Goal: Task Accomplishment & Management: Complete application form

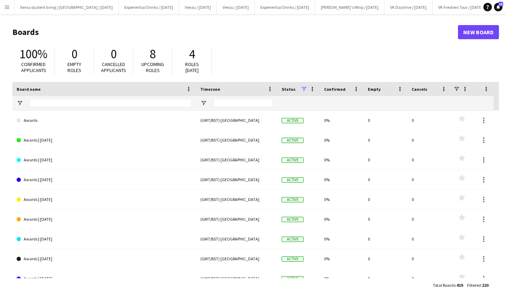
click at [1, 5] on button "Menu" at bounding box center [7, 7] width 14 height 14
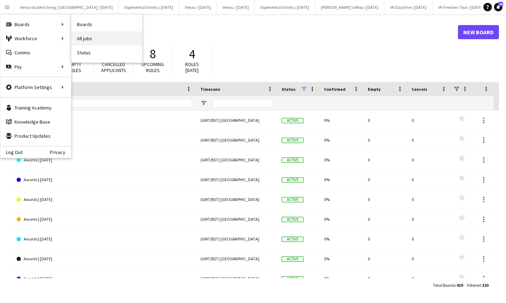
click at [99, 39] on link "All jobs" at bounding box center [106, 38] width 71 height 14
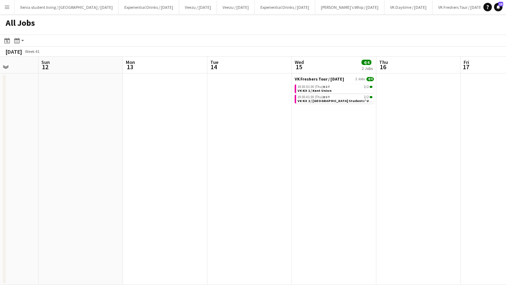
scroll to position [0, 174]
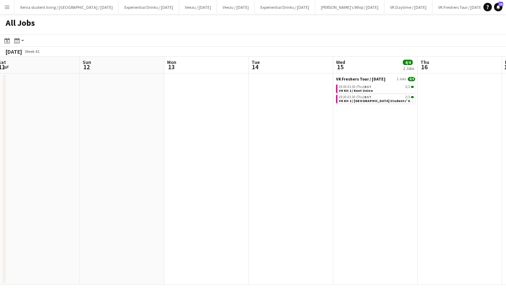
click at [4, 6] on button "Menu" at bounding box center [7, 7] width 14 height 14
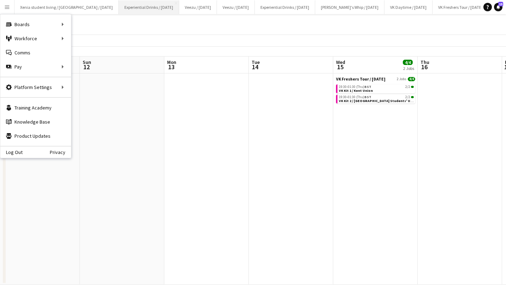
click at [146, 4] on button "Experiential Drinks / August 25 Close" at bounding box center [149, 7] width 60 height 14
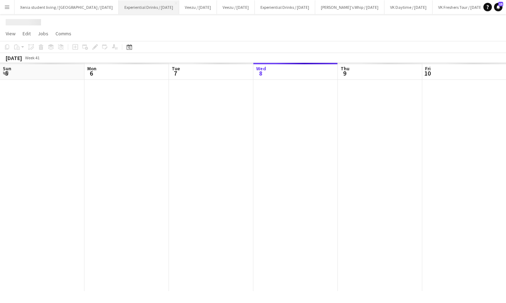
scroll to position [0, 169]
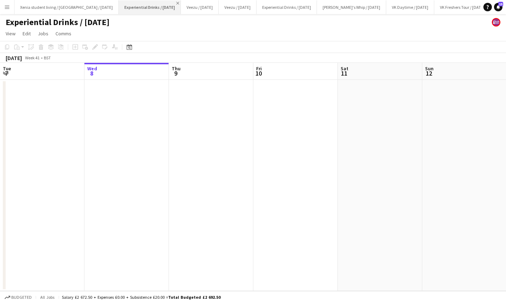
click at [176, 2] on app-icon "Close" at bounding box center [177, 3] width 3 height 3
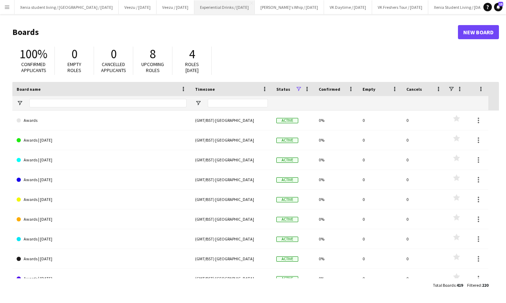
click at [219, 2] on button "Experiential Drinks / Sept 2025 Close" at bounding box center [224, 7] width 60 height 14
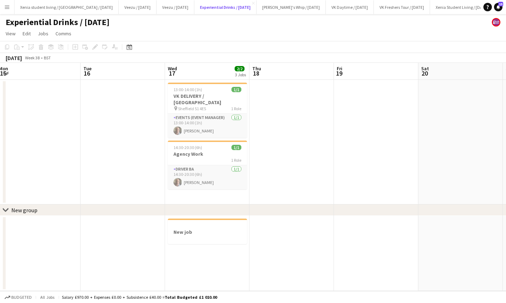
scroll to position [0, 258]
click at [215, 234] on h3 "New job" at bounding box center [207, 232] width 79 height 6
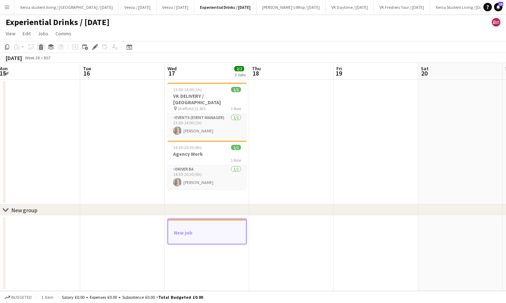
click at [41, 50] on icon at bounding box center [41, 48] width 4 height 4
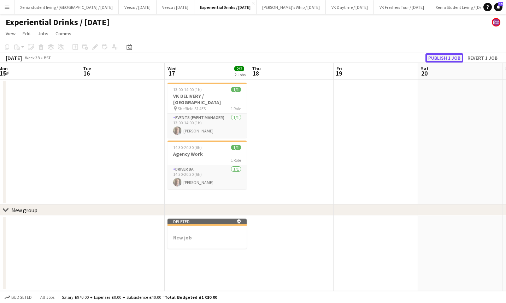
click at [447, 59] on button "Publish 1 job" at bounding box center [445, 57] width 38 height 9
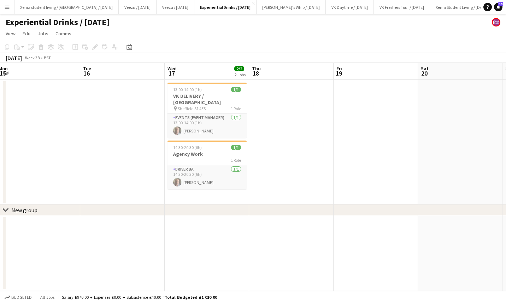
click at [5, 6] on app-icon "Menu" at bounding box center [7, 7] width 6 height 6
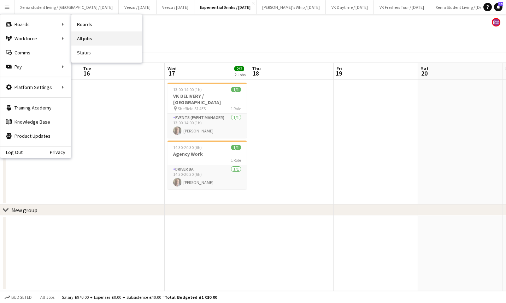
click at [106, 41] on link "All jobs" at bounding box center [106, 38] width 71 height 14
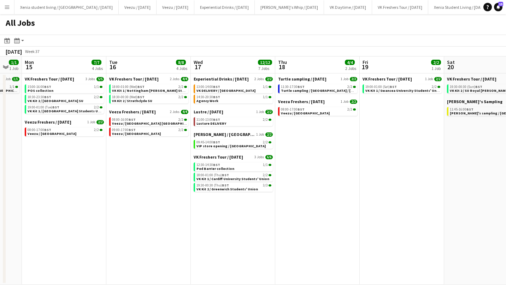
scroll to position [0, 147]
click at [228, 99] on link "14:30-20:30 BST 1/1 Agency Work" at bounding box center [234, 99] width 75 height 8
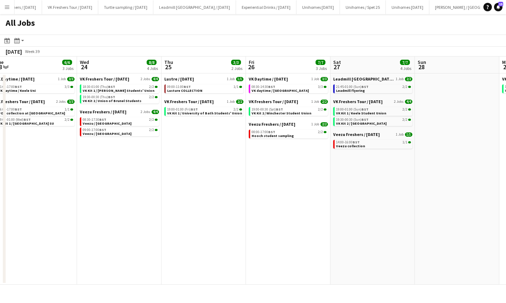
scroll to position [0, 723]
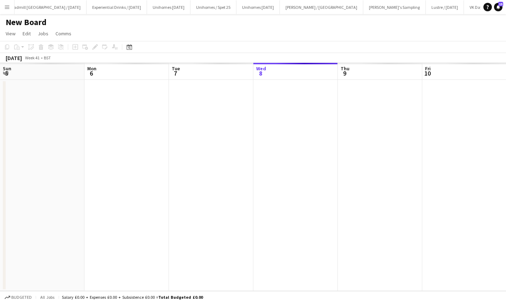
scroll to position [0, 169]
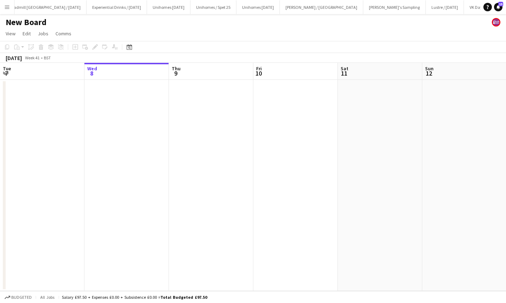
click at [29, 25] on h1 "New Board" at bounding box center [26, 22] width 41 height 11
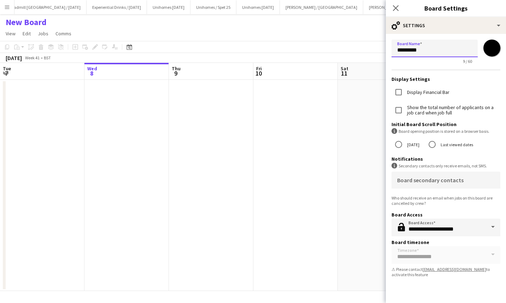
drag, startPoint x: 441, startPoint y: 50, endPoint x: 280, endPoint y: 61, distance: 160.9
click at [280, 61] on body "Menu Boards Boards Boards All jobs Status Workforce Workforce My Workforce Recr…" at bounding box center [253, 151] width 506 height 303
type input "**********"
click at [490, 48] on input "*******" at bounding box center [491, 47] width 25 height 25
type input "*******"
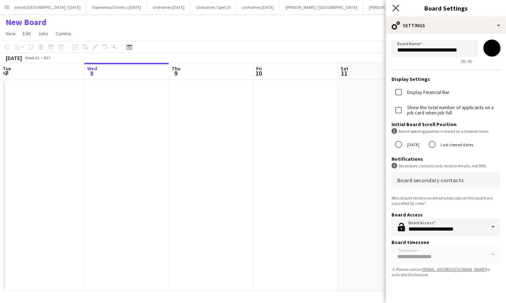
click at [397, 8] on icon at bounding box center [395, 8] width 7 height 7
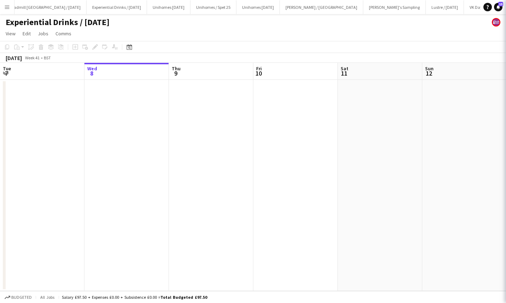
scroll to position [0, 744]
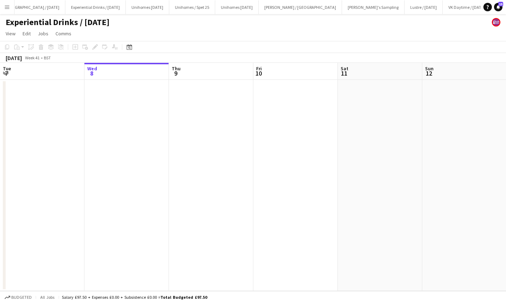
click at [296, 150] on app-date-cell at bounding box center [296, 185] width 85 height 211
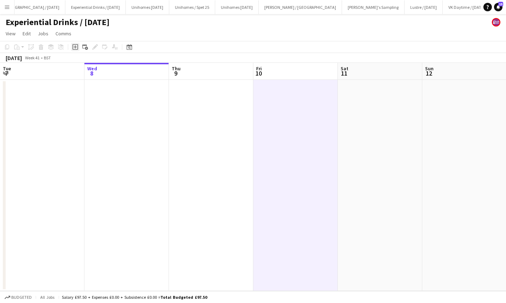
click at [73, 46] on icon at bounding box center [75, 47] width 6 height 6
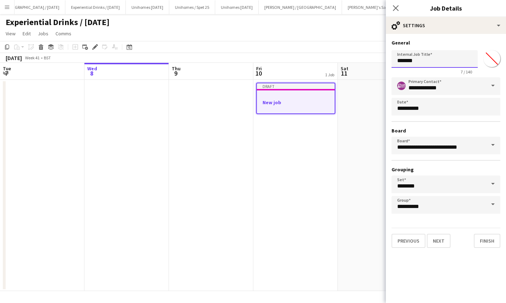
drag, startPoint x: 433, startPoint y: 57, endPoint x: 316, endPoint y: 64, distance: 117.6
click at [316, 64] on body "Menu Boards Boards Boards All jobs Status Workforce Workforce My Workforce Recr…" at bounding box center [253, 151] width 506 height 303
type input "**********"
click at [441, 237] on button "Next" at bounding box center [439, 241] width 24 height 14
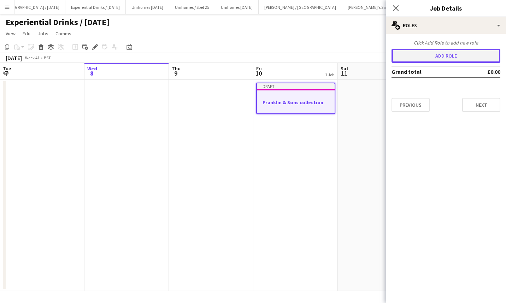
click at [426, 54] on button "Add role" at bounding box center [446, 56] width 109 height 14
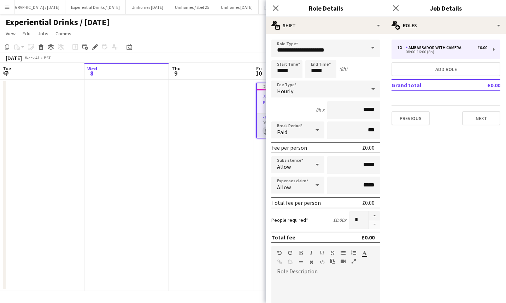
click at [366, 49] on span at bounding box center [373, 48] width 15 height 17
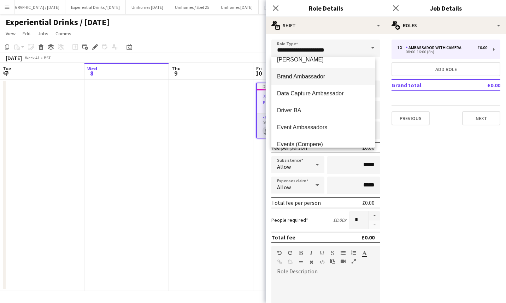
scroll to position [168, 0]
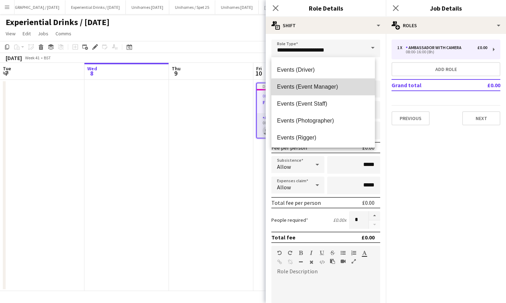
click at [330, 94] on mat-option "Events (Event Manager)" at bounding box center [324, 86] width 104 height 17
type input "**********"
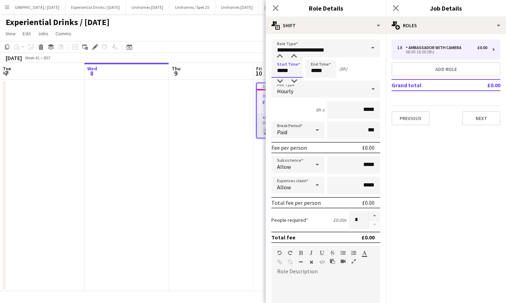
click at [293, 72] on input "*****" at bounding box center [287, 69] width 31 height 18
click at [280, 58] on div at bounding box center [280, 56] width 14 height 7
type input "*****"
click at [280, 58] on div at bounding box center [280, 56] width 14 height 7
click at [319, 71] on input "*****" at bounding box center [320, 69] width 31 height 18
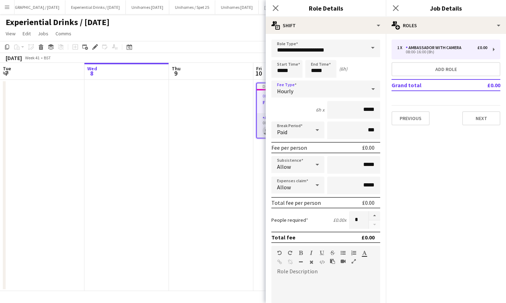
click at [359, 89] on div "Hourly" at bounding box center [319, 89] width 95 height 17
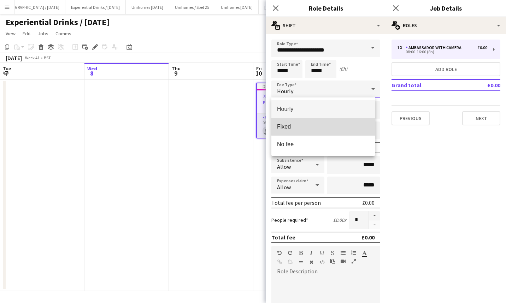
click at [344, 121] on mat-option "Fixed" at bounding box center [324, 127] width 104 height 18
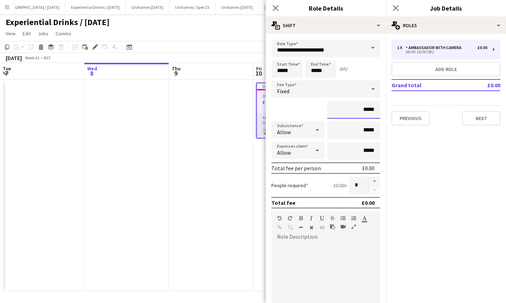
click at [360, 111] on input "*****" at bounding box center [353, 110] width 53 height 18
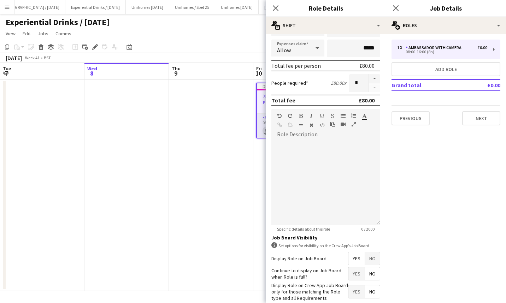
scroll to position [103, 0]
type input "******"
click at [331, 149] on div at bounding box center [326, 182] width 109 height 85
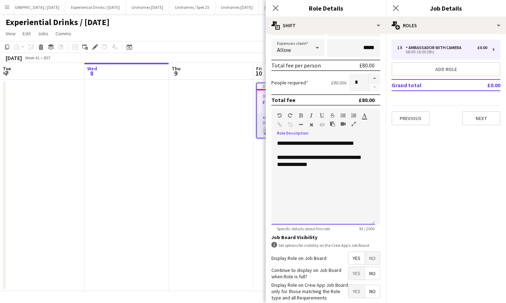
scroll to position [141, 0]
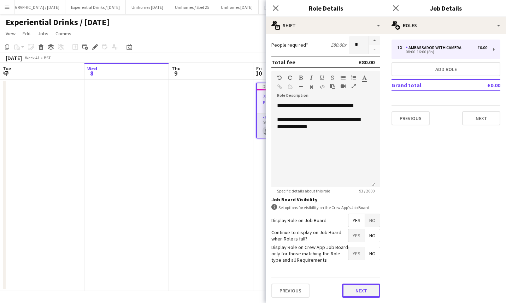
click at [361, 285] on button "Next" at bounding box center [361, 291] width 38 height 14
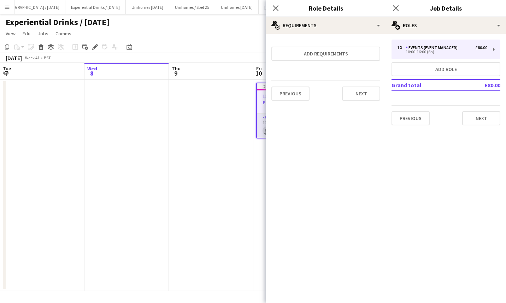
scroll to position [0, 0]
click at [375, 90] on button "Next" at bounding box center [361, 94] width 38 height 14
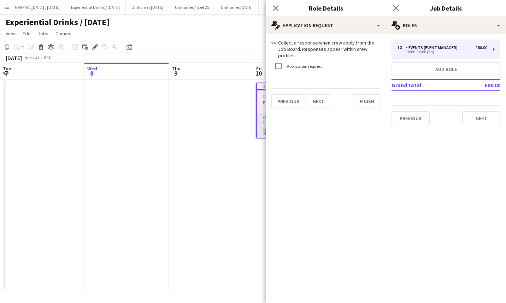
click at [375, 90] on form "link Collect a response when crew apply from the Job Board. Responses appear wi…" at bounding box center [326, 74] width 120 height 69
click at [362, 103] on div "link Collect a response when crew apply from the Job Board. Responses appear wi…" at bounding box center [326, 74] width 120 height 80
click at [362, 96] on button "Finish" at bounding box center [367, 101] width 27 height 14
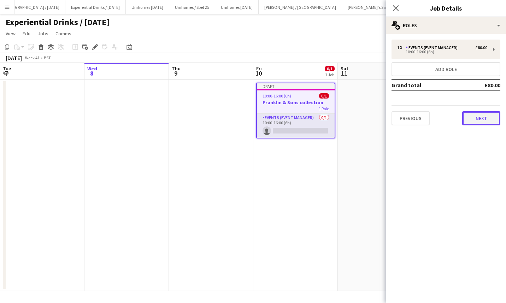
click at [487, 125] on button "Next" at bounding box center [481, 118] width 38 height 14
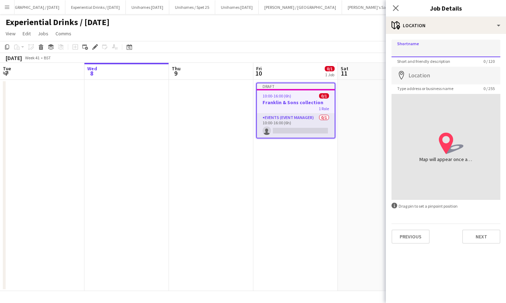
click at [439, 48] on input "Shortname" at bounding box center [446, 49] width 109 height 18
paste input "**********"
type input "**********"
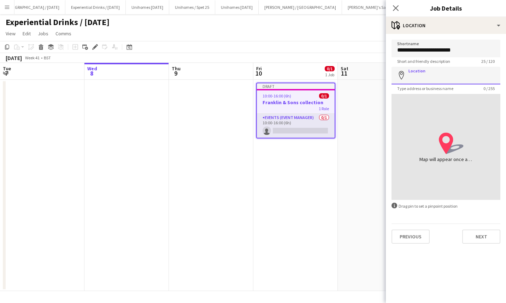
click at [427, 73] on input "Location" at bounding box center [446, 76] width 109 height 18
paste input "**********"
type input "**********"
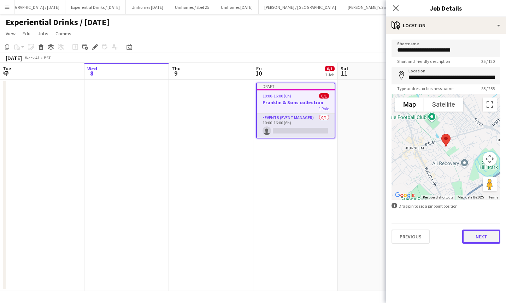
click at [485, 237] on button "Next" at bounding box center [481, 237] width 38 height 14
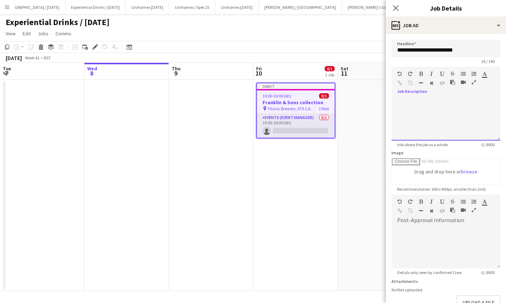
click at [438, 100] on div at bounding box center [446, 119] width 109 height 42
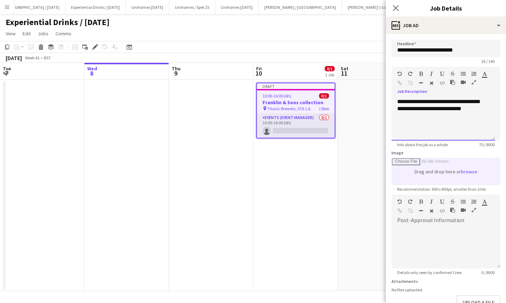
scroll to position [46, 0]
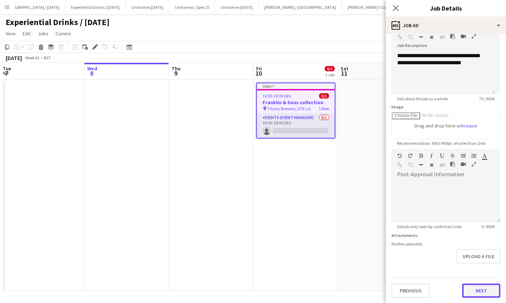
click at [473, 288] on button "Next" at bounding box center [481, 291] width 38 height 14
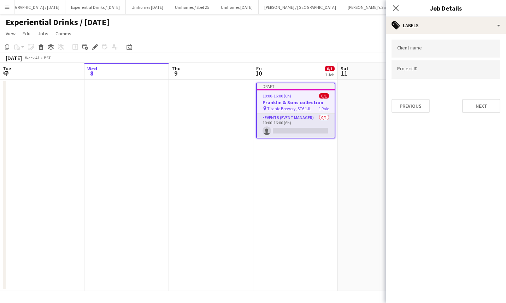
scroll to position [0, 0]
click at [477, 106] on button "Next" at bounding box center [481, 106] width 38 height 14
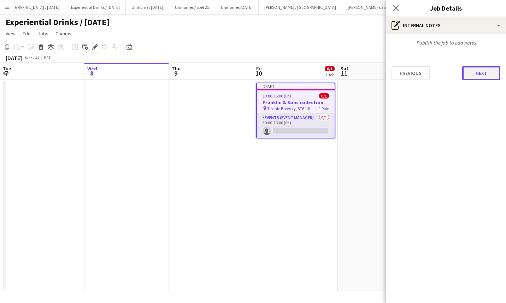
click at [487, 77] on button "Next" at bounding box center [481, 73] width 38 height 14
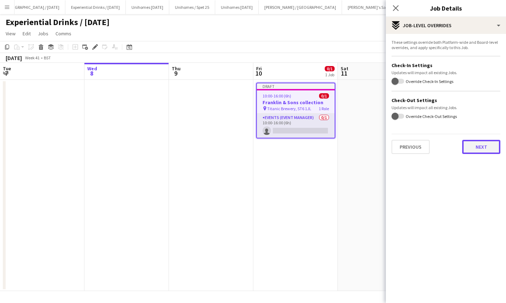
click at [486, 146] on button "Next" at bounding box center [481, 147] width 38 height 14
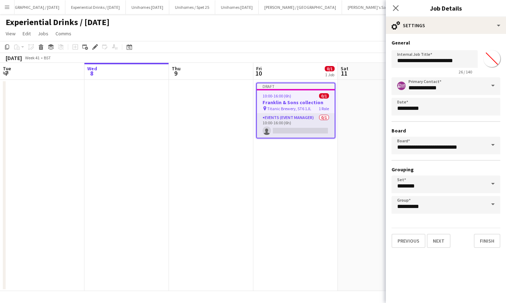
click at [486, 146] on span at bounding box center [493, 145] width 15 height 17
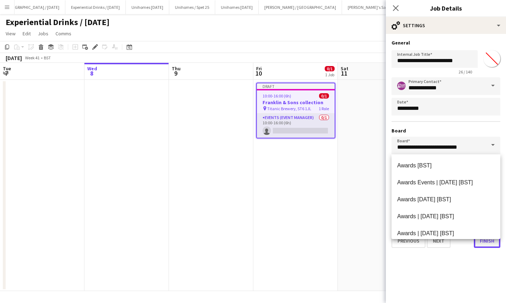
click at [487, 240] on button "Finish" at bounding box center [487, 241] width 27 height 14
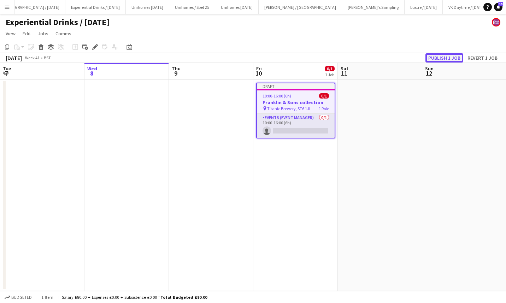
click at [451, 56] on button "Publish 1 job" at bounding box center [445, 57] width 38 height 9
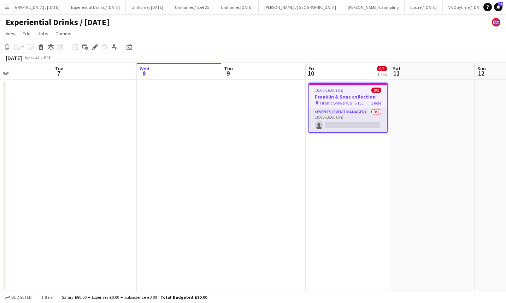
scroll to position [0, 201]
click at [262, 189] on app-date-cell at bounding box center [264, 185] width 85 height 211
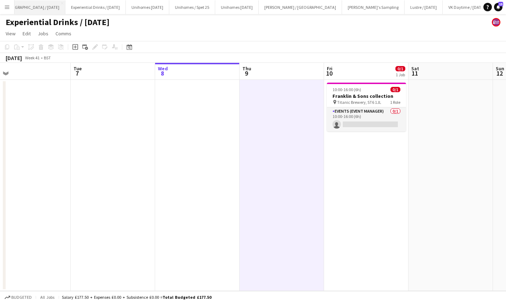
scroll to position [0, 180]
click at [8, 4] on button "Menu" at bounding box center [7, 7] width 14 height 14
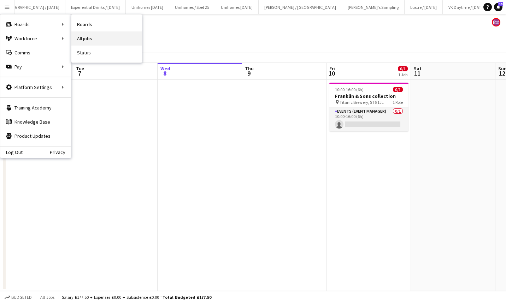
click at [94, 34] on link "All jobs" at bounding box center [106, 38] width 71 height 14
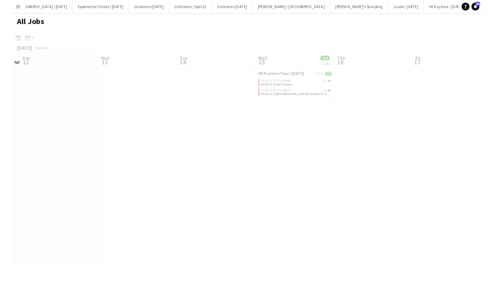
scroll to position [0, 256]
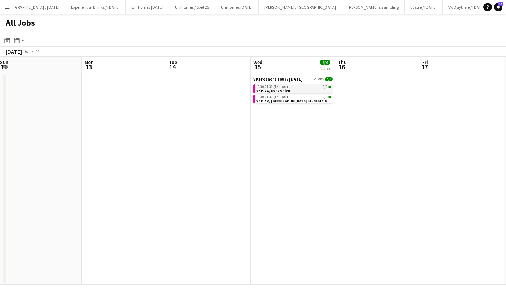
click at [296, 89] on link "19:30-01:30 (Thu) BST 2/2 VK Kit 1 / Kent Union" at bounding box center [293, 89] width 75 height 8
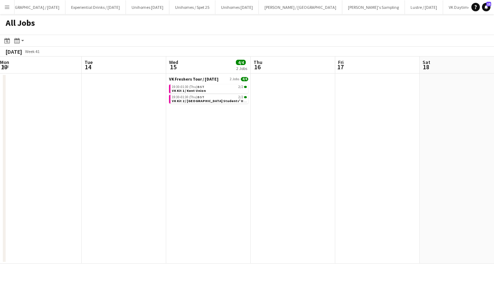
click at [4, 6] on button "Menu" at bounding box center [7, 7] width 14 height 14
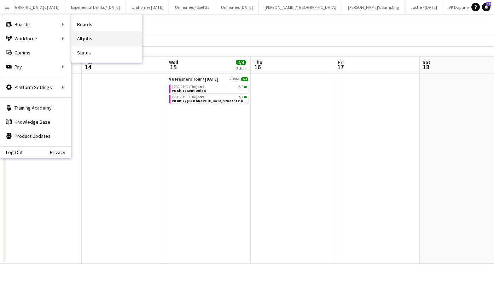
click at [90, 40] on link "All jobs" at bounding box center [106, 38] width 71 height 14
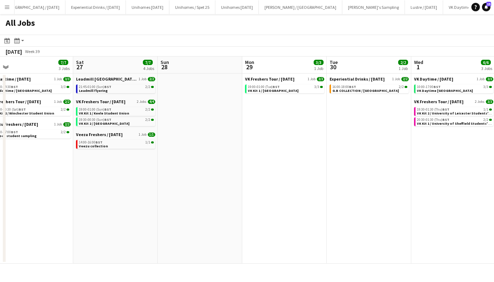
scroll to position [0, 180]
click at [274, 90] on span "VK Kit 1 / [GEOGRAPHIC_DATA]" at bounding box center [273, 90] width 51 height 5
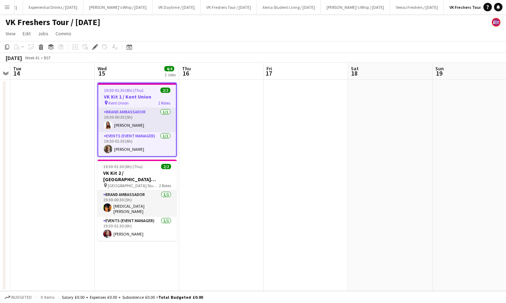
scroll to position [0, 180]
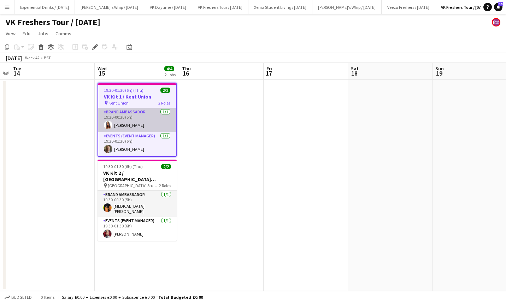
click at [136, 123] on app-card-role "Brand Ambassador 1/1 19:30-00:30 (5h) Faye-Marie Smith" at bounding box center [137, 120] width 78 height 24
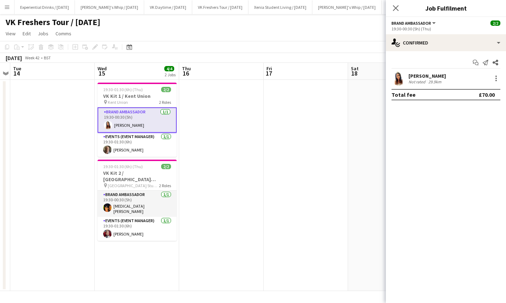
click at [426, 74] on div "Faye-Marie Smith" at bounding box center [427, 76] width 37 height 6
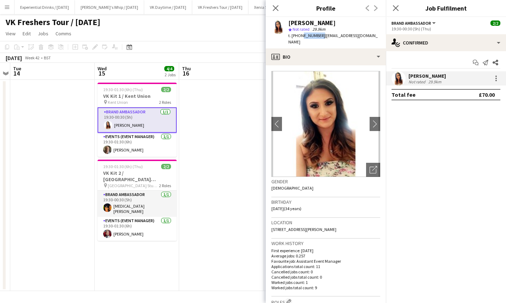
drag, startPoint x: 300, startPoint y: 35, endPoint x: 318, endPoint y: 35, distance: 17.7
click at [318, 35] on span "t. +447756280762" at bounding box center [307, 35] width 37 height 5
drag, startPoint x: 318, startPoint y: 35, endPoint x: 312, endPoint y: 35, distance: 6.0
click at [312, 35] on span "t. +447756280762" at bounding box center [307, 35] width 37 height 5
drag, startPoint x: 298, startPoint y: 36, endPoint x: 319, endPoint y: 36, distance: 20.9
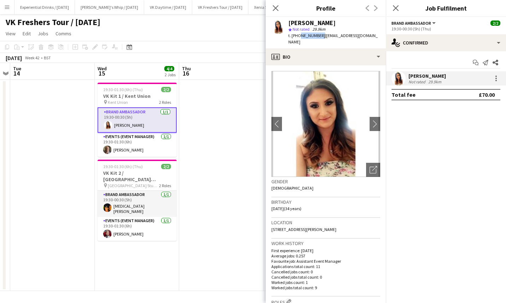
click at [319, 36] on span "t. +447756280762" at bounding box center [307, 35] width 37 height 5
copy span "7756280762"
click at [8, 5] on app-icon "Menu" at bounding box center [7, 7] width 6 height 6
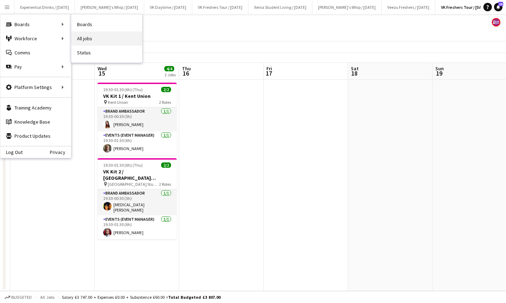
click at [97, 40] on link "All jobs" at bounding box center [106, 38] width 71 height 14
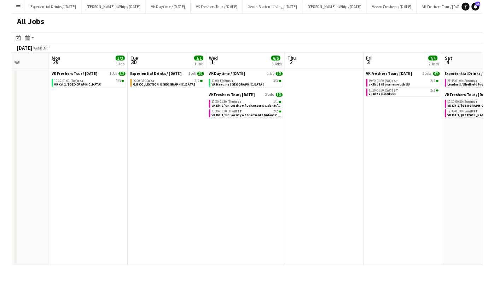
scroll to position [0, 185]
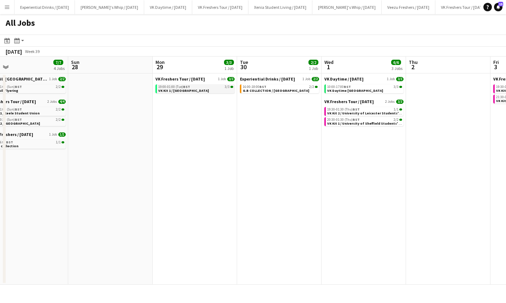
click at [193, 89] on span "VK Kit 1 / [GEOGRAPHIC_DATA]" at bounding box center [183, 90] width 51 height 5
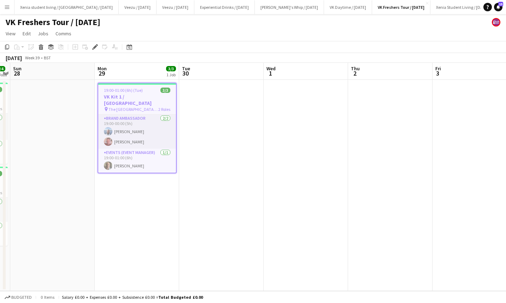
click at [139, 95] on h3 "VK Kit 1 / [GEOGRAPHIC_DATA]" at bounding box center [137, 100] width 78 height 13
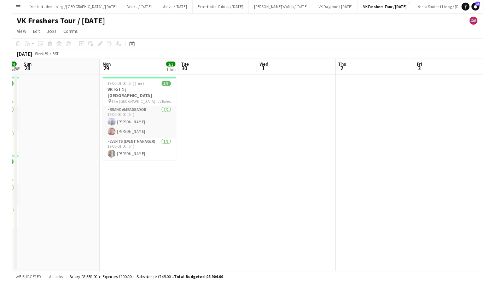
scroll to position [0, 219]
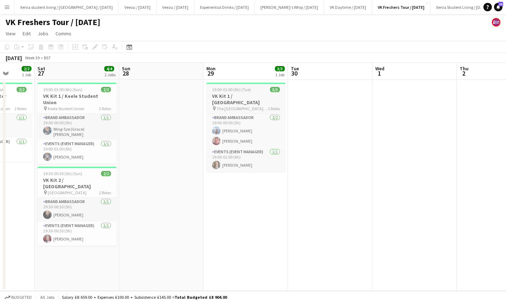
click at [245, 91] on span "19:00-01:00 (6h) (Tue)" at bounding box center [231, 89] width 39 height 5
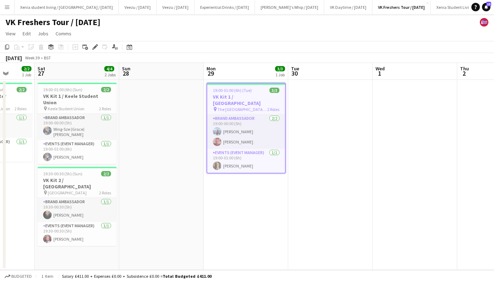
click at [315, 99] on app-date-cell at bounding box center [330, 175] width 85 height 190
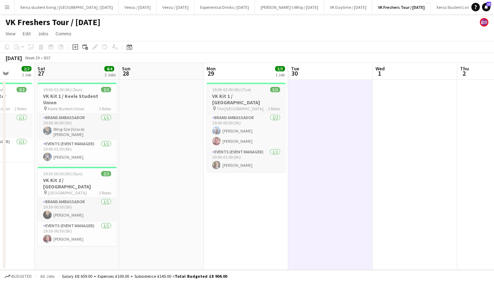
click at [261, 93] on h3 "VK Kit 1 / [GEOGRAPHIC_DATA]" at bounding box center [245, 99] width 79 height 13
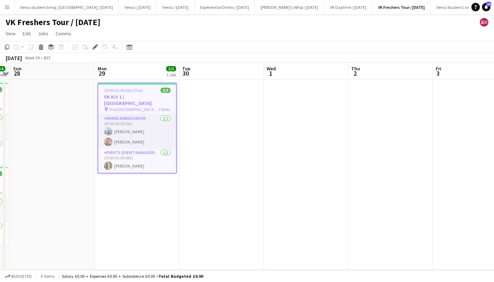
click at [132, 208] on app-date-cell "19:00-01:00 (6h) (Tue) 3/3 VK Kit 1 / [GEOGRAPHIC_DATA] pin The Sugar House, La…" at bounding box center [137, 175] width 85 height 190
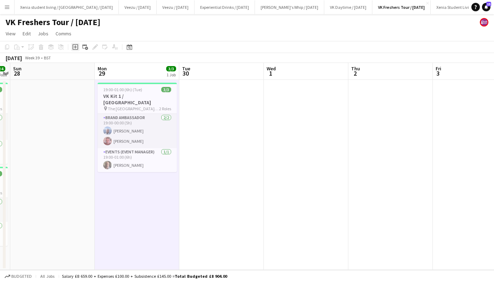
click at [77, 47] on icon "Add job" at bounding box center [75, 47] width 6 height 6
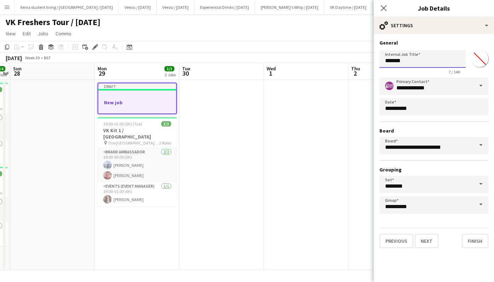
drag, startPoint x: 420, startPoint y: 61, endPoint x: 333, endPoint y: 61, distance: 87.3
click at [333, 61] on body "Menu Boards Boards Boards All jobs Status Workforce Workforce My Workforce Recr…" at bounding box center [247, 141] width 494 height 282
type input "**********"
click at [429, 239] on button "Next" at bounding box center [427, 241] width 24 height 14
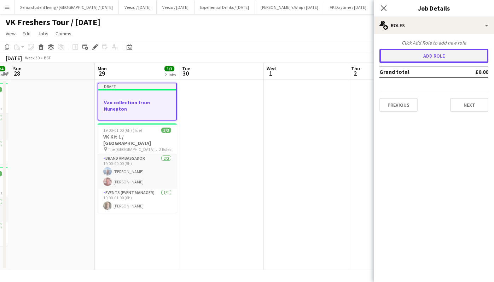
click at [430, 53] on button "Add role" at bounding box center [433, 56] width 109 height 14
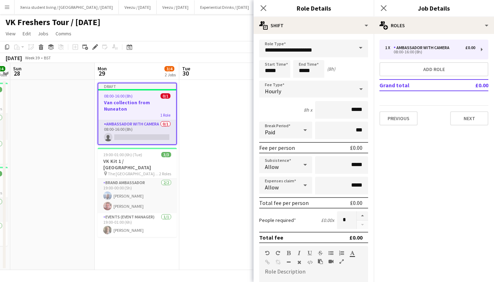
click at [353, 47] on span at bounding box center [360, 48] width 15 height 17
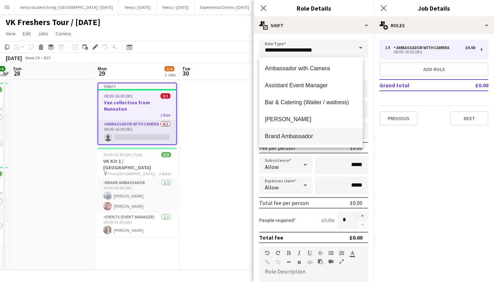
click at [308, 135] on span "Brand Ambassador" at bounding box center [311, 136] width 92 height 7
type input "**********"
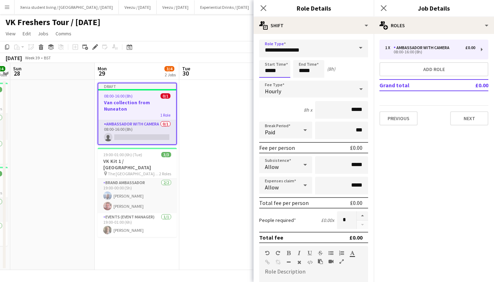
click at [271, 69] on input "*****" at bounding box center [274, 69] width 31 height 18
click at [268, 54] on div at bounding box center [268, 56] width 14 height 7
click at [267, 81] on div at bounding box center [268, 81] width 14 height 7
click at [283, 81] on div at bounding box center [282, 81] width 14 height 7
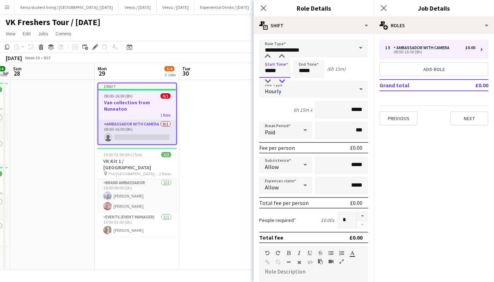
type input "*****"
click at [283, 81] on div at bounding box center [282, 81] width 14 height 7
click at [314, 68] on input "*****" at bounding box center [308, 69] width 31 height 18
click at [319, 58] on div at bounding box center [316, 56] width 14 height 7
type input "*****"
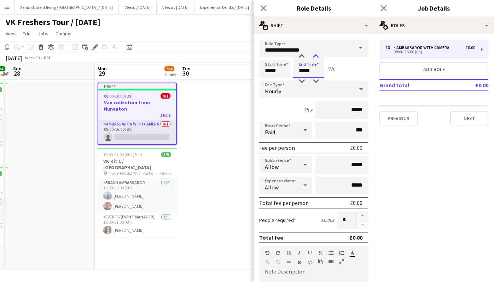
click at [319, 58] on div at bounding box center [316, 56] width 14 height 7
click at [346, 111] on input "*****" at bounding box center [341, 110] width 53 height 18
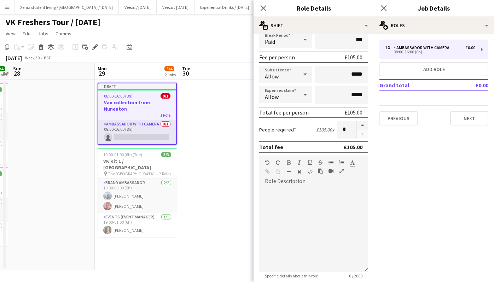
scroll to position [197, 0]
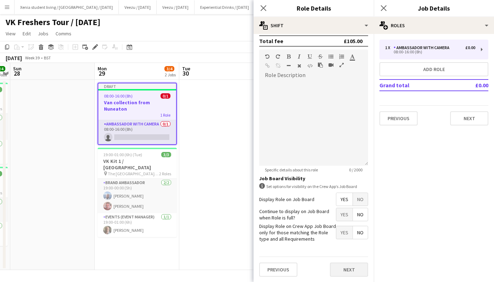
type input "******"
click at [344, 264] on button "Next" at bounding box center [349, 270] width 38 height 14
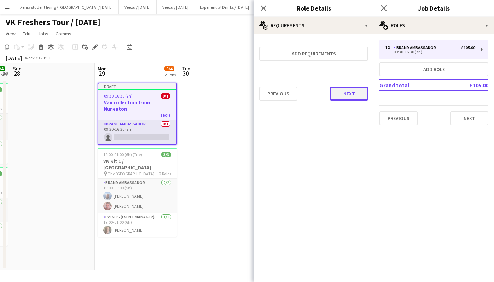
click at [356, 92] on button "Next" at bounding box center [349, 94] width 38 height 14
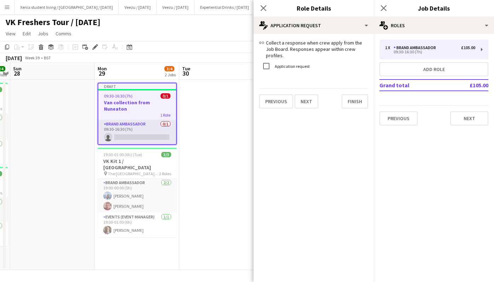
click at [356, 92] on div "Previous Next Finish" at bounding box center [313, 98] width 109 height 20
click at [353, 98] on button "Finish" at bounding box center [355, 101] width 27 height 14
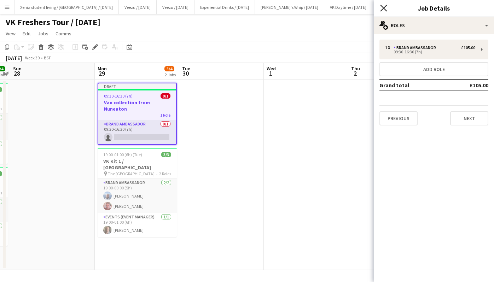
click at [384, 7] on icon at bounding box center [383, 8] width 7 height 7
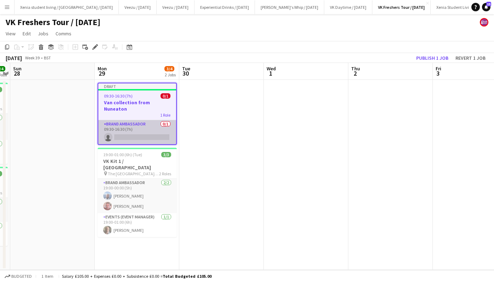
click at [138, 130] on app-card-role "Brand Ambassador 0/1 09:30-16:30 (7h) single-neutral-actions" at bounding box center [137, 132] width 78 height 24
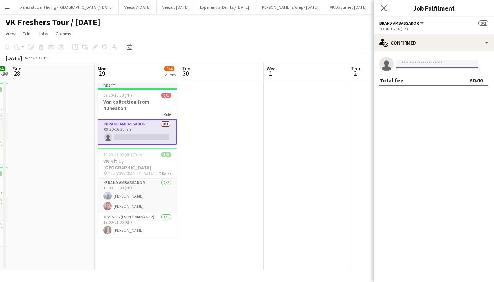
click at [409, 62] on input at bounding box center [437, 64] width 82 height 8
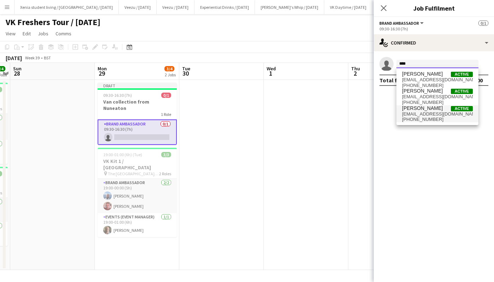
type input "****"
click at [445, 111] on span "[PERSON_NAME] Active" at bounding box center [437, 108] width 71 height 6
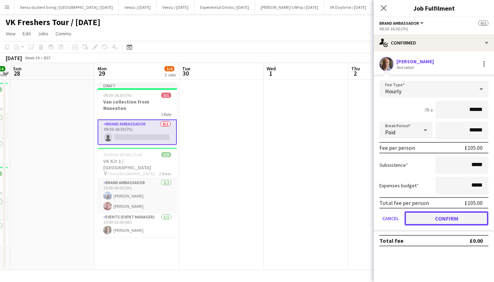
click at [470, 219] on button "Confirm" at bounding box center [446, 218] width 84 height 14
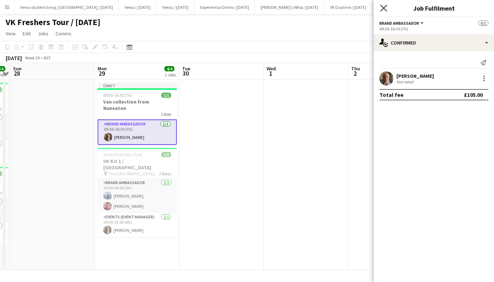
click at [384, 6] on icon "Close pop-in" at bounding box center [383, 8] width 7 height 7
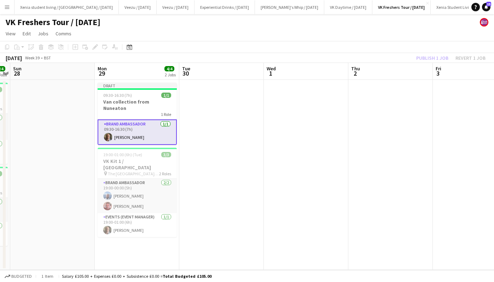
click at [431, 57] on div "Publish 1 job Revert 1 job" at bounding box center [451, 57] width 86 height 9
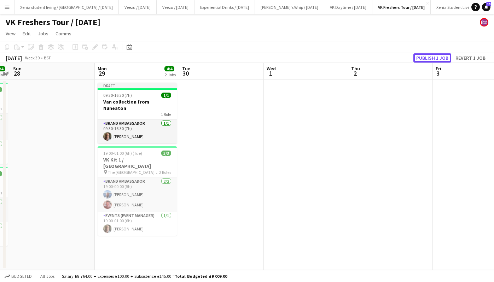
click at [431, 57] on button "Publish 1 job" at bounding box center [432, 57] width 38 height 9
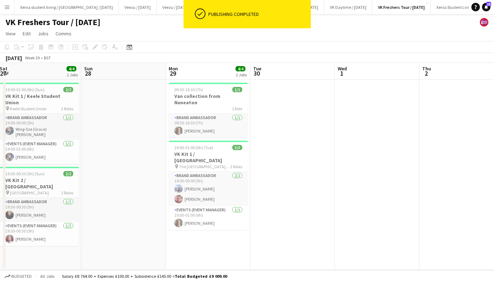
scroll to position [0, 172]
